Goal: Find contact information: Find contact information

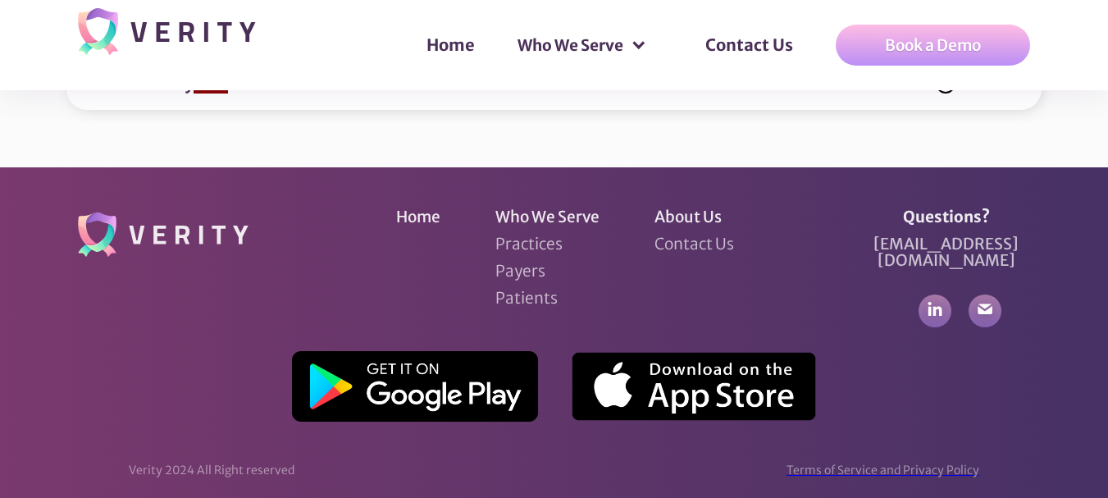
scroll to position [6906, 0]
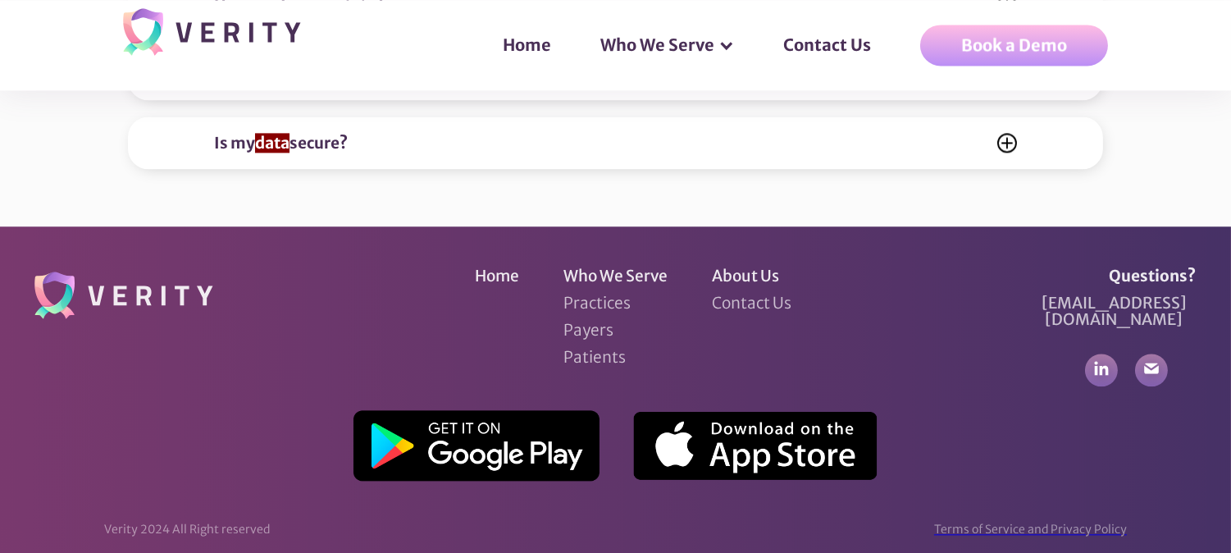
click at [995, 497] on div "Terms of Service and Privacy Policy" at bounding box center [1030, 529] width 193 height 16
click at [541, 410] on img at bounding box center [476, 445] width 246 height 71
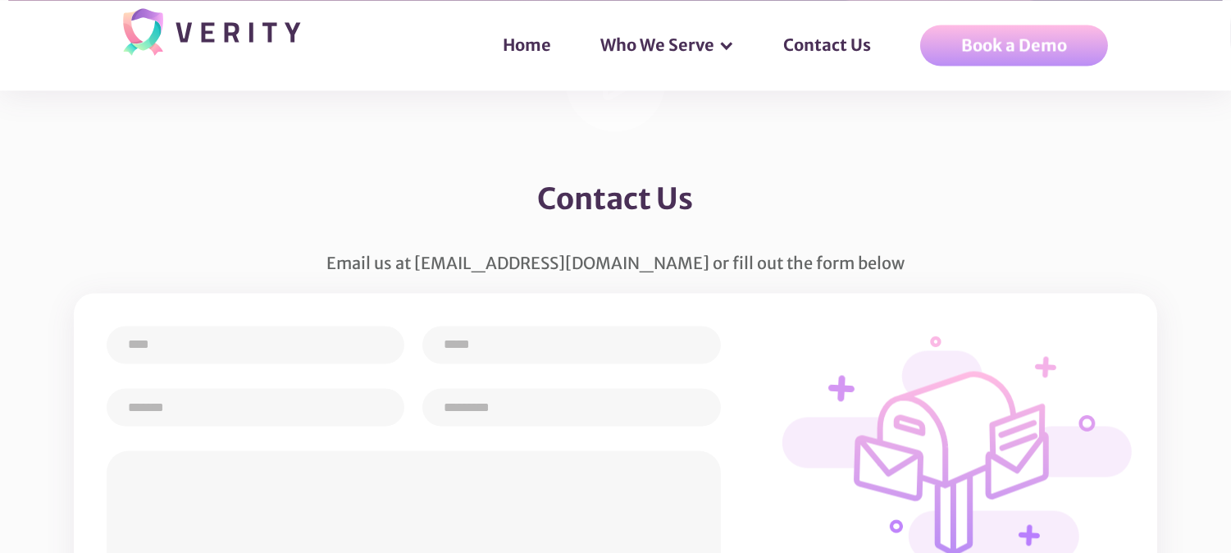
scroll to position [5526, 0]
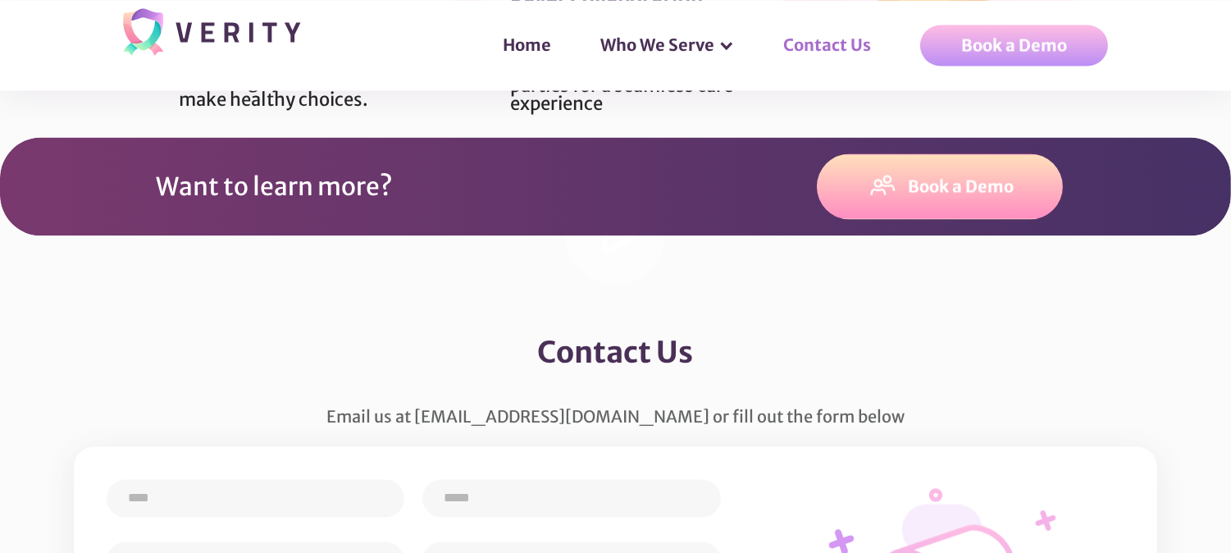
click at [826, 42] on link "Contact Us" at bounding box center [835, 44] width 137 height 49
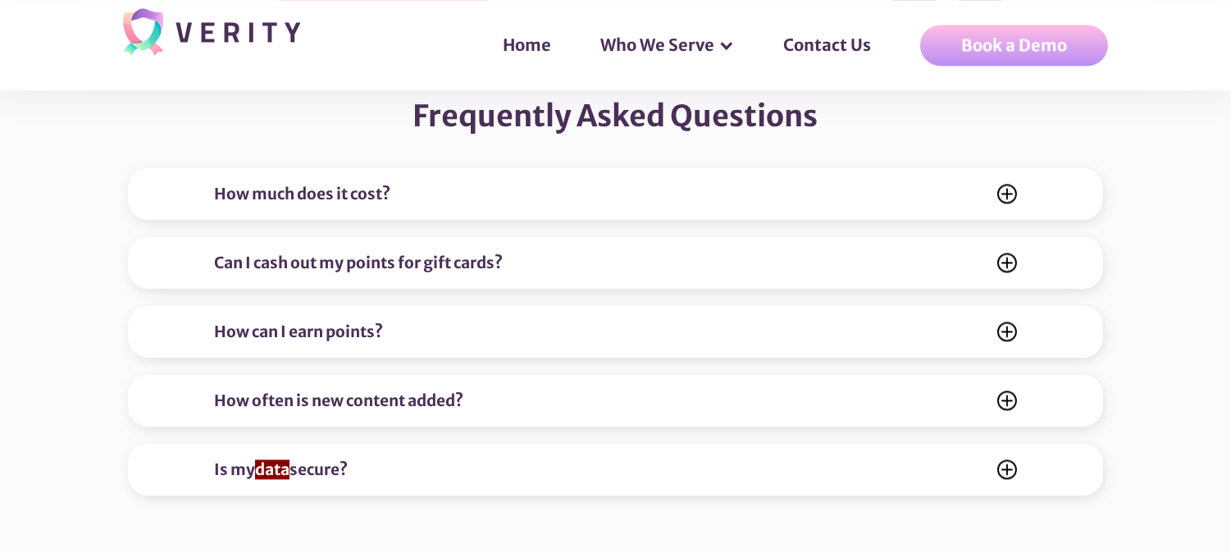
scroll to position [6254, 0]
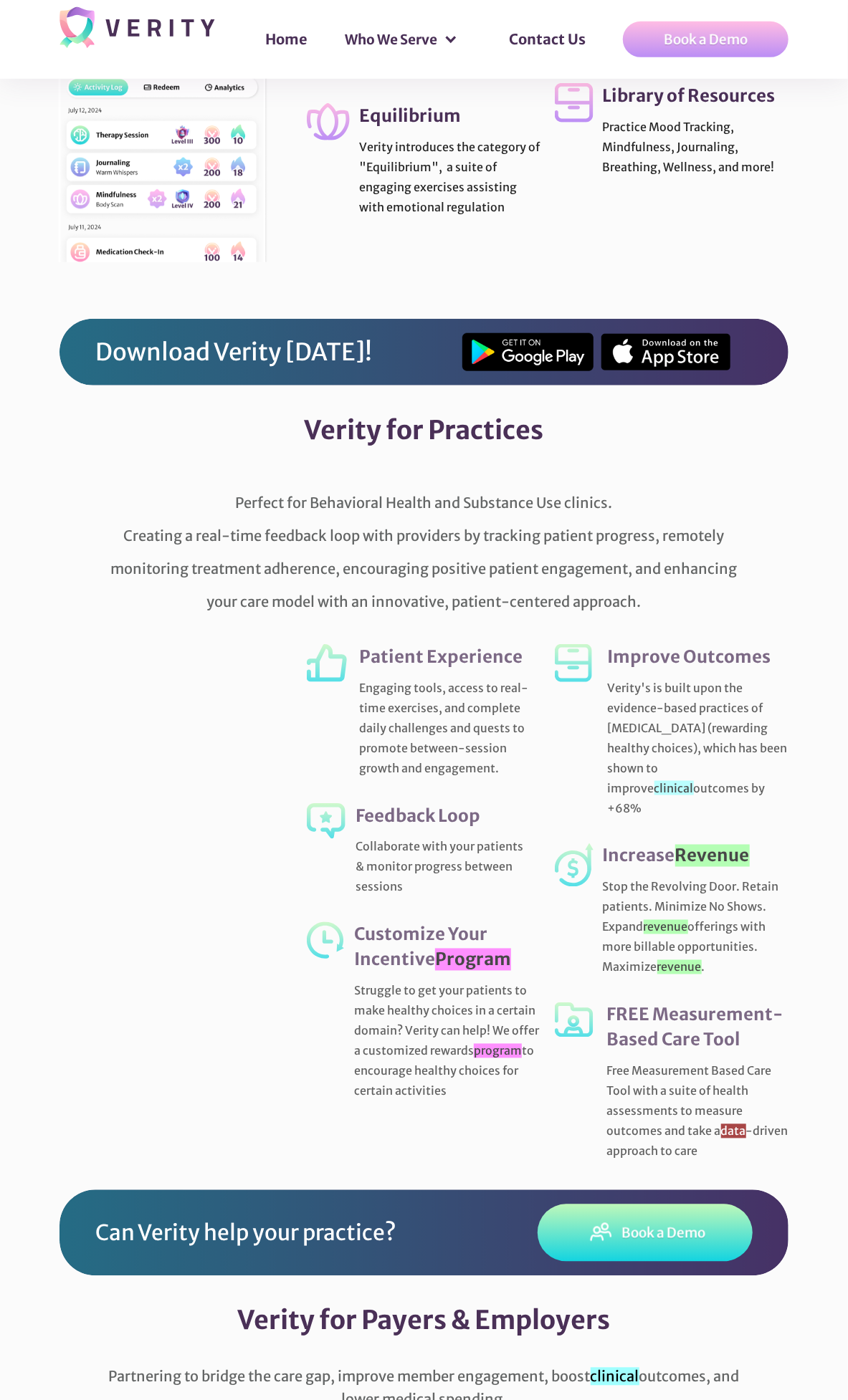
scroll to position [3178, 0]
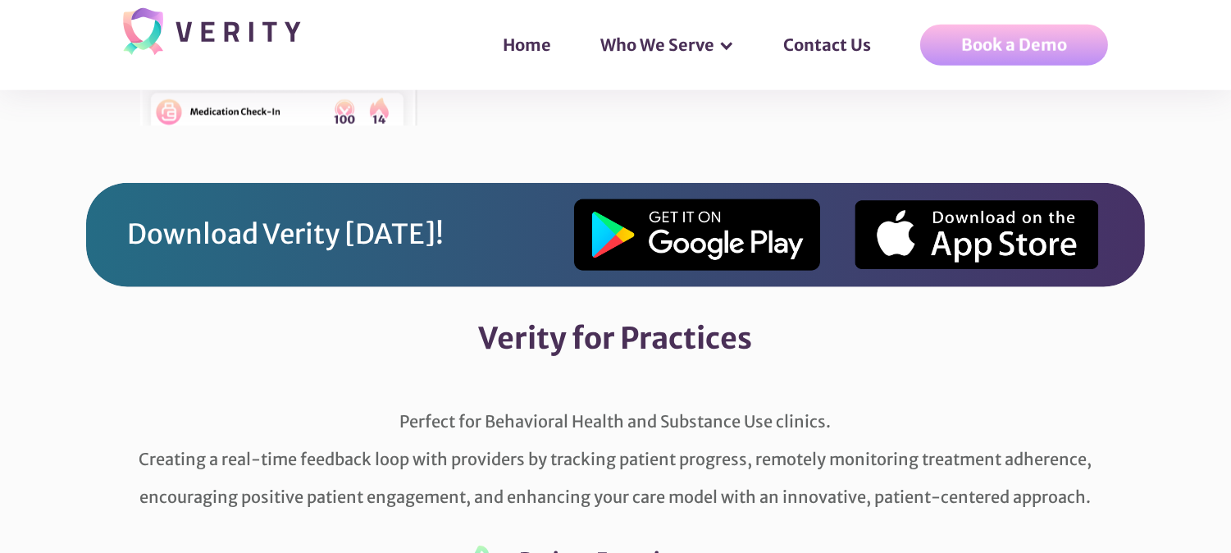
scroll to position [3886, 0]
